Goal: Task Accomplishment & Management: Use online tool/utility

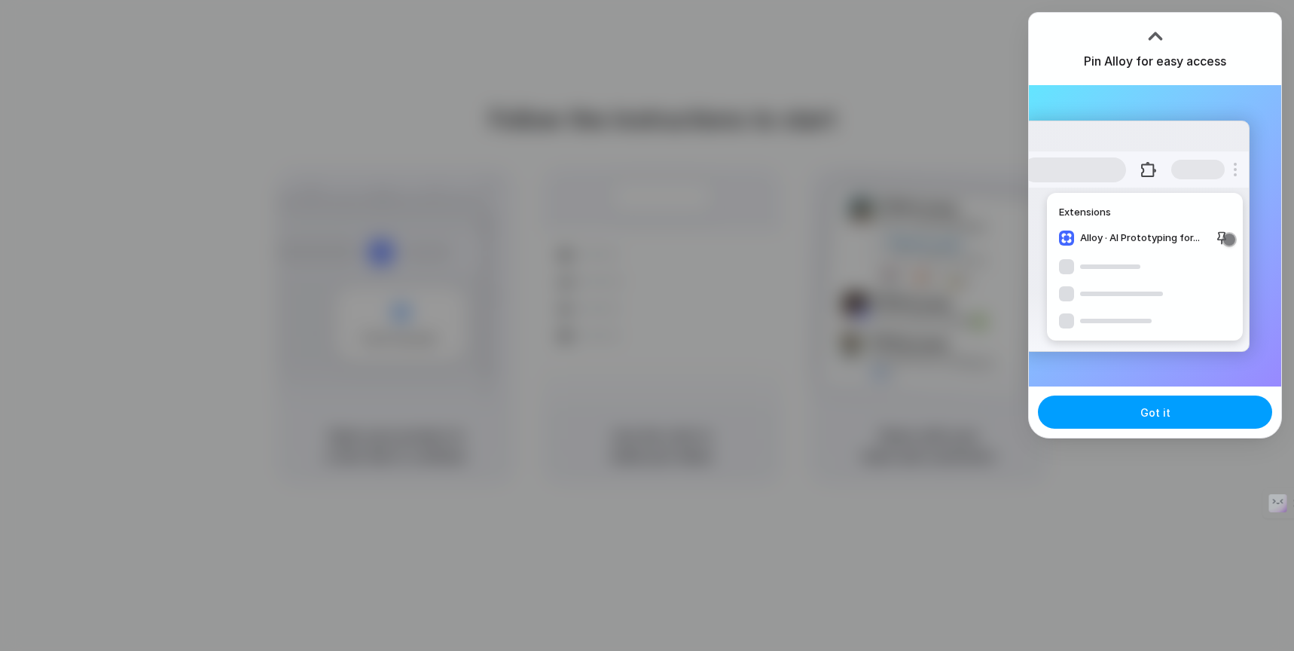
click at [1160, 421] on button "Got it" at bounding box center [1155, 411] width 234 height 33
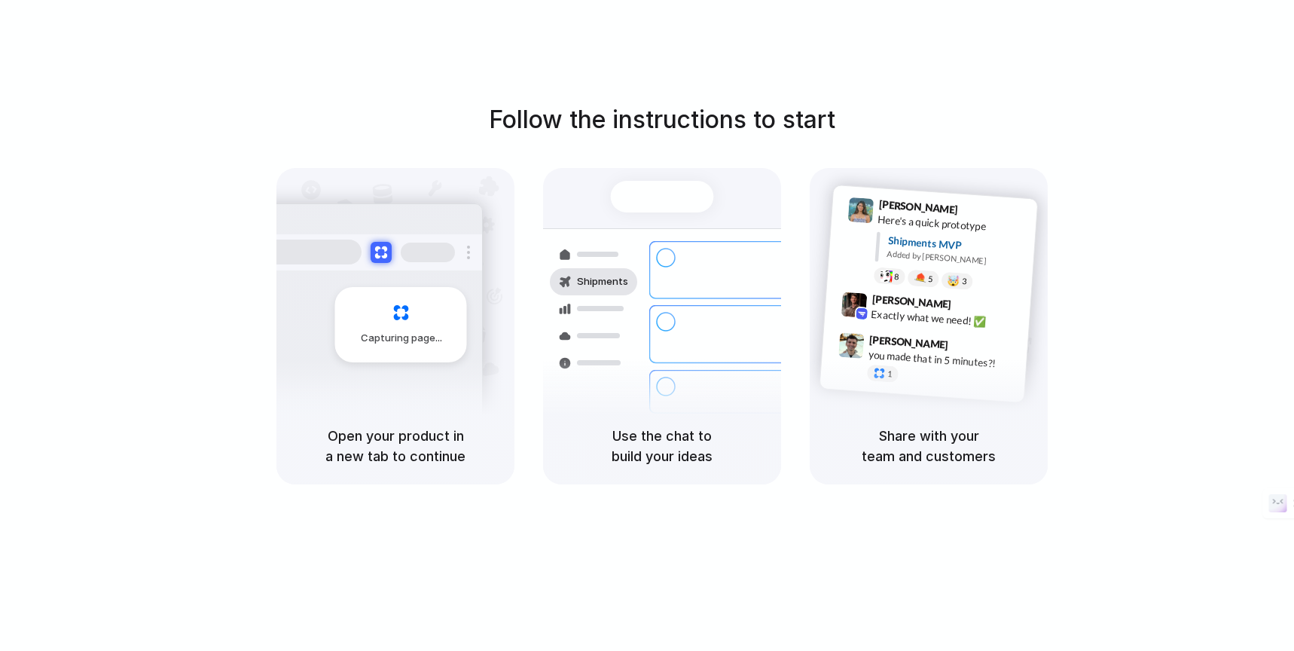
click at [1194, 77] on div "Follow the instructions to start Capturing page Open your product in a new tab …" at bounding box center [662, 340] width 1324 height 681
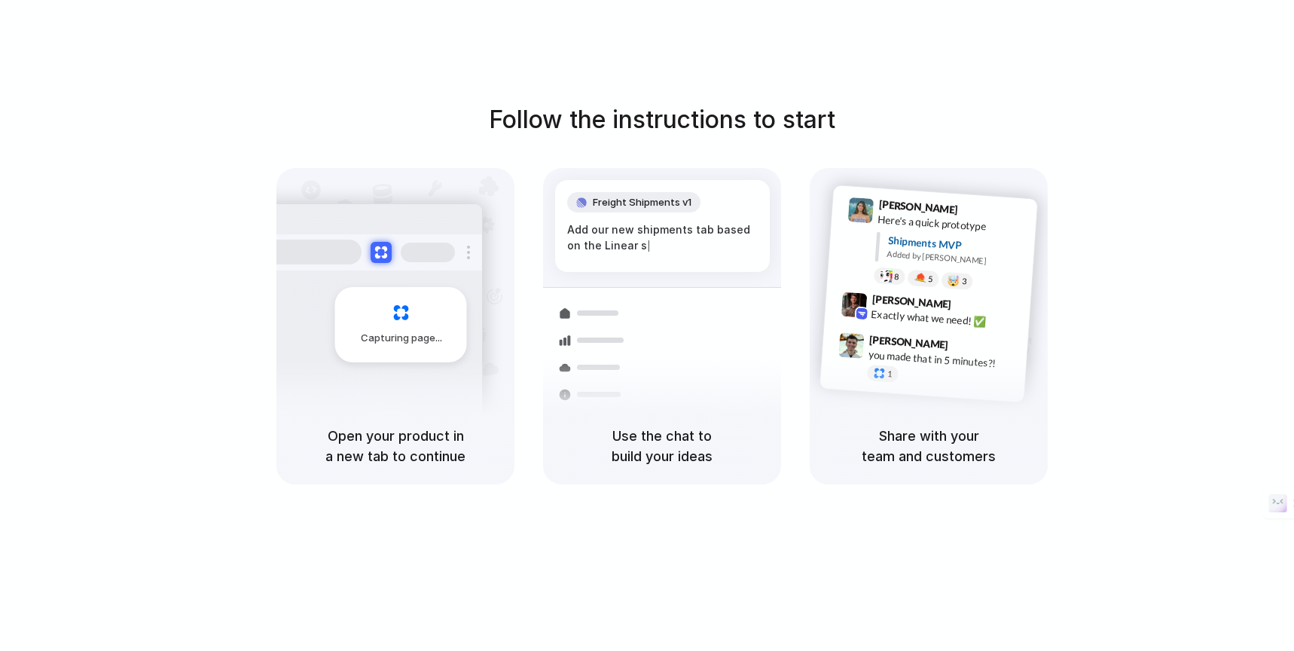
click at [647, 325] on div at bounding box center [647, 325] width 0 height 0
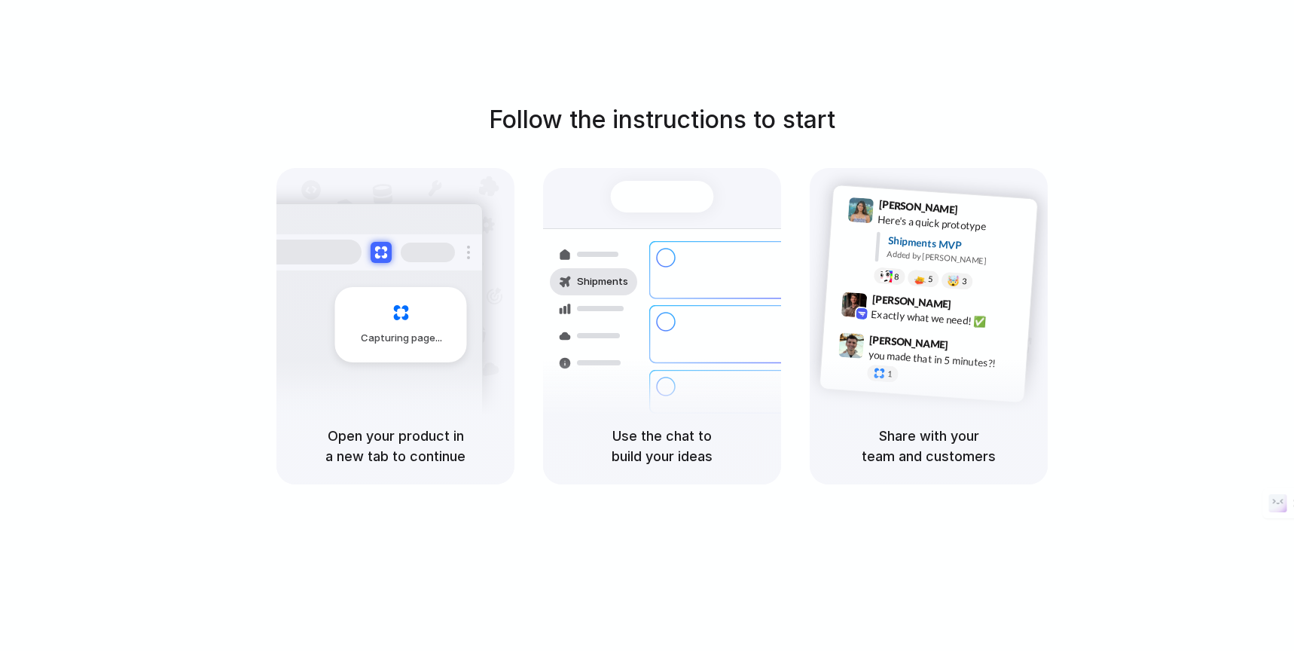
click at [647, 325] on div at bounding box center [647, 325] width 0 height 0
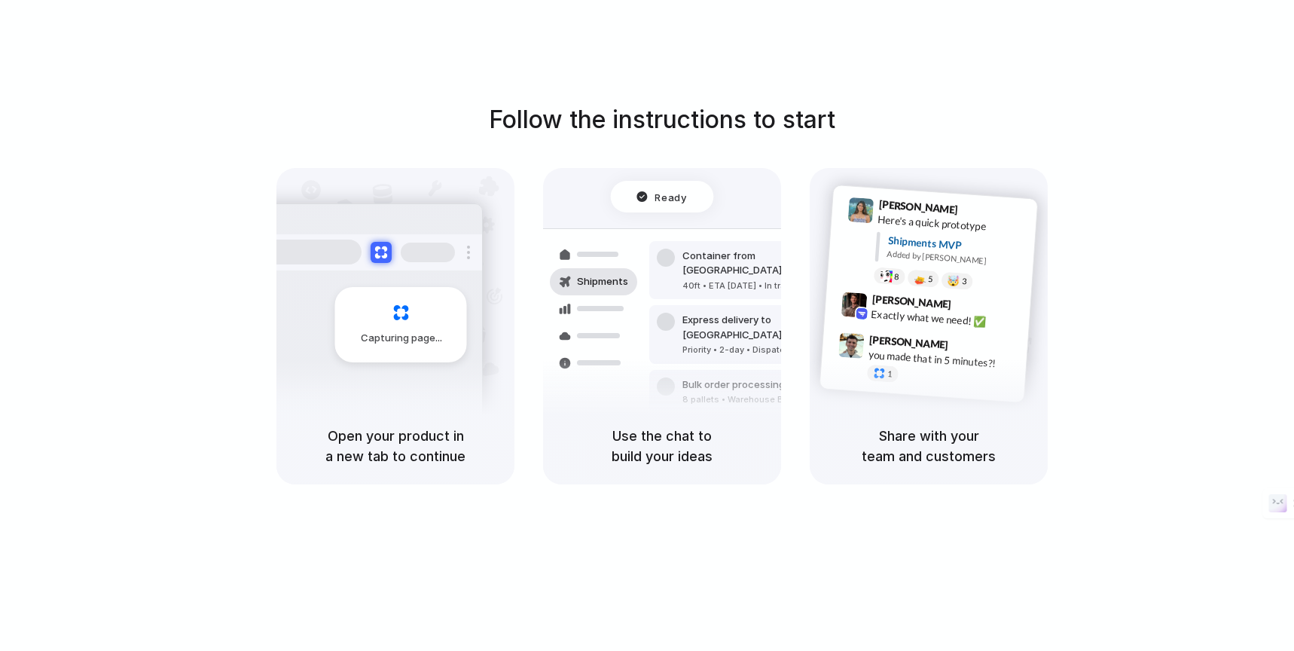
click at [647, 325] on div at bounding box center [647, 325] width 0 height 0
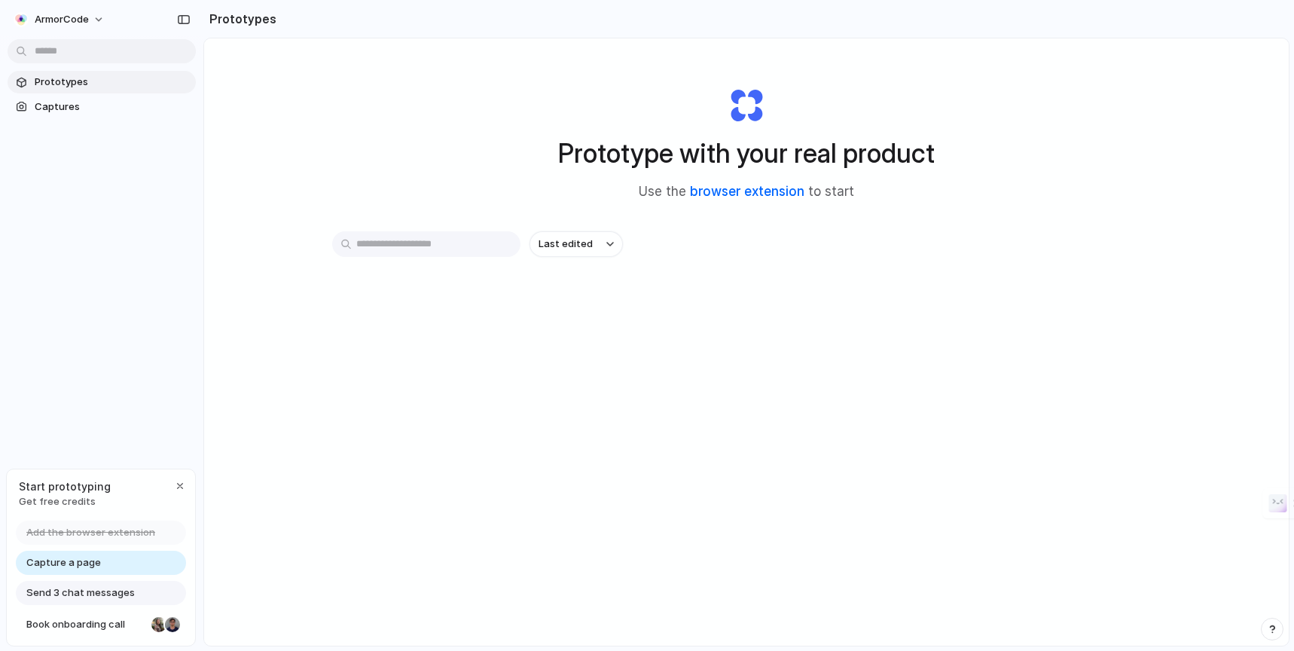
click at [767, 191] on link "browser extension" at bounding box center [747, 191] width 114 height 15
click at [137, 565] on div "Capture a page" at bounding box center [101, 562] width 170 height 24
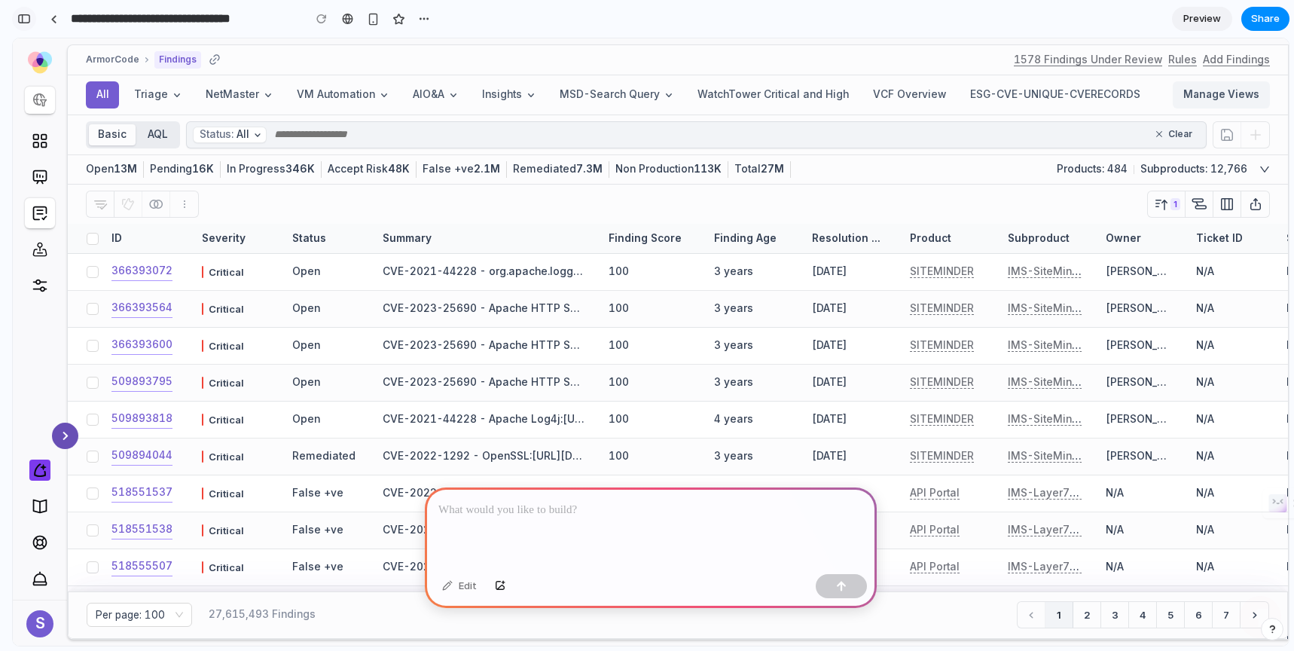
click at [26, 20] on div "button" at bounding box center [24, 19] width 14 height 11
